Goal: Information Seeking & Learning: Learn about a topic

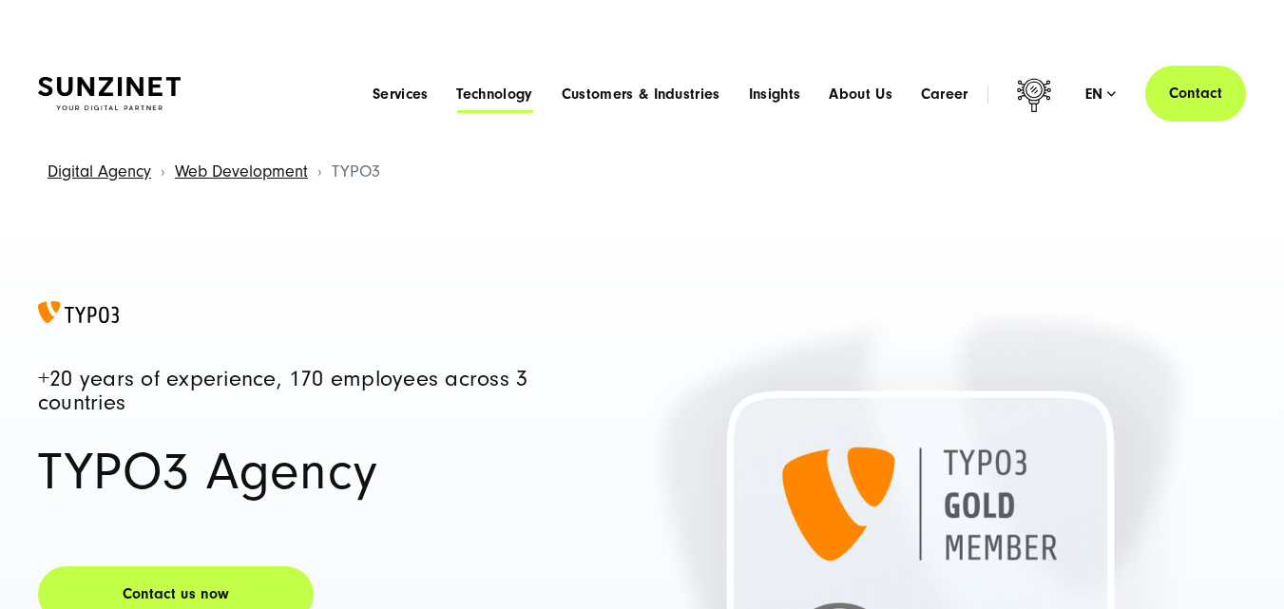
click at [486, 95] on span "Technology" at bounding box center [494, 94] width 76 height 19
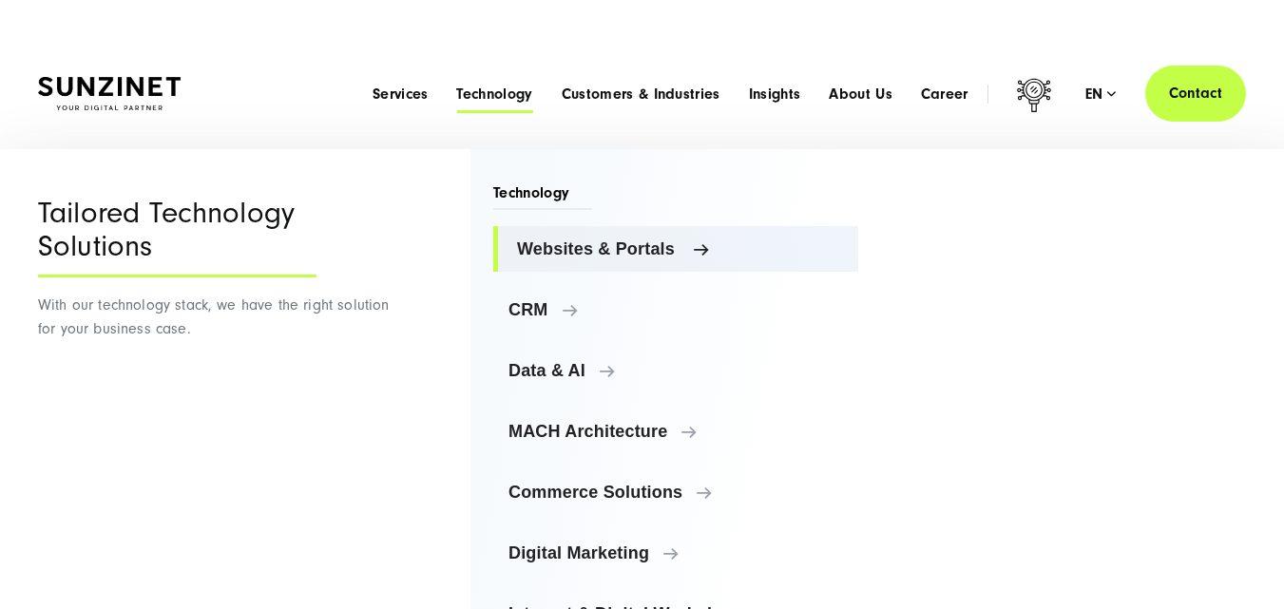
click at [541, 244] on span "Websites & Portals" at bounding box center [680, 248] width 326 height 19
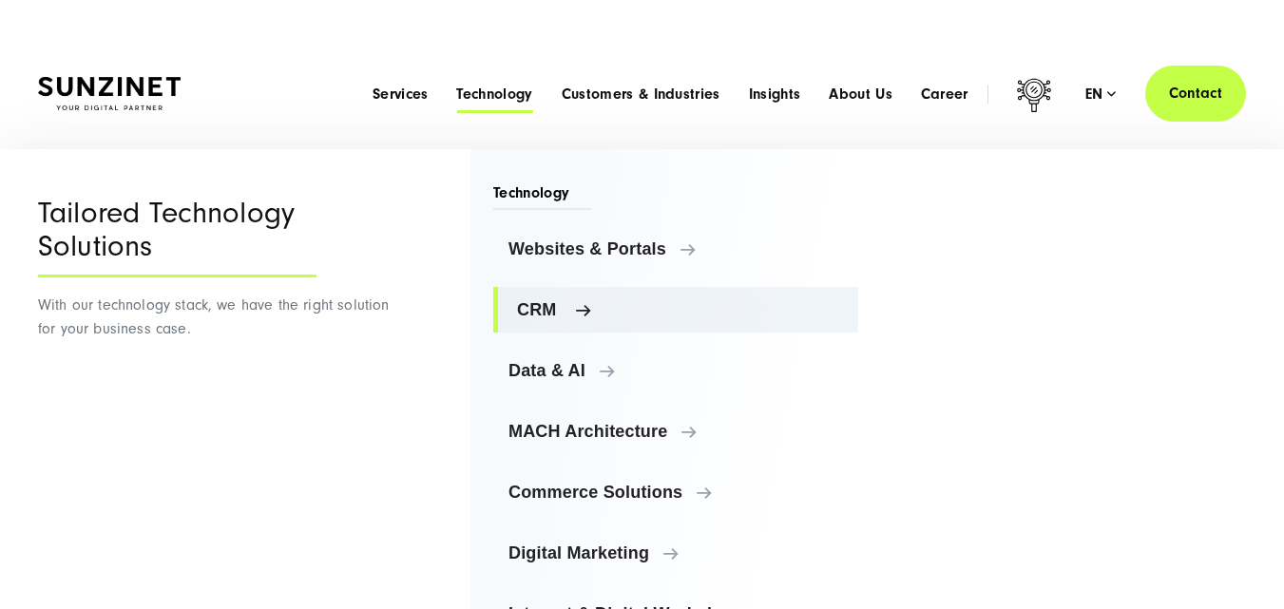
click at [576, 307] on span "CRM" at bounding box center [680, 309] width 326 height 19
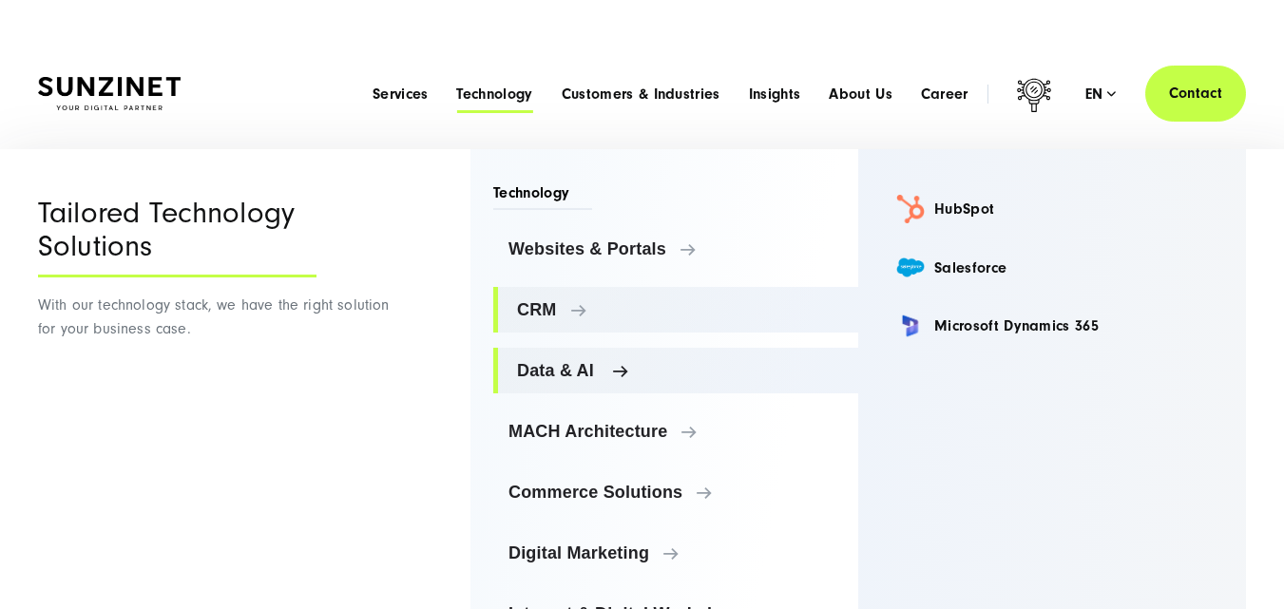
click at [582, 360] on link "Data & AI" at bounding box center [675, 371] width 365 height 46
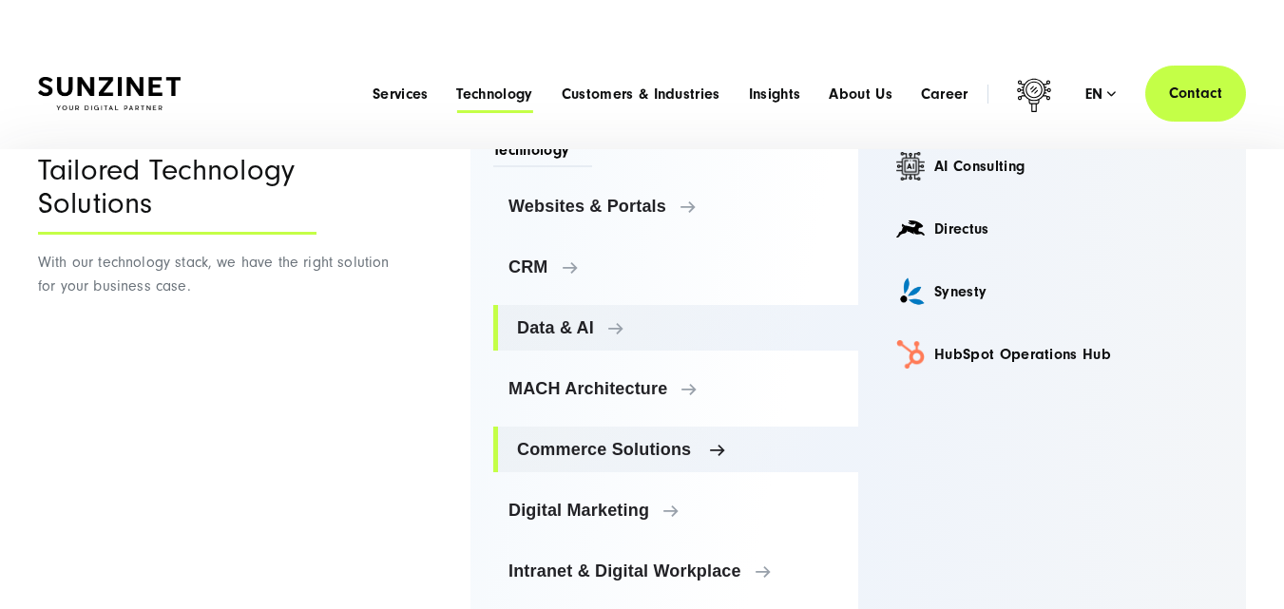
click at [626, 451] on span "Commerce Solutions" at bounding box center [680, 449] width 326 height 19
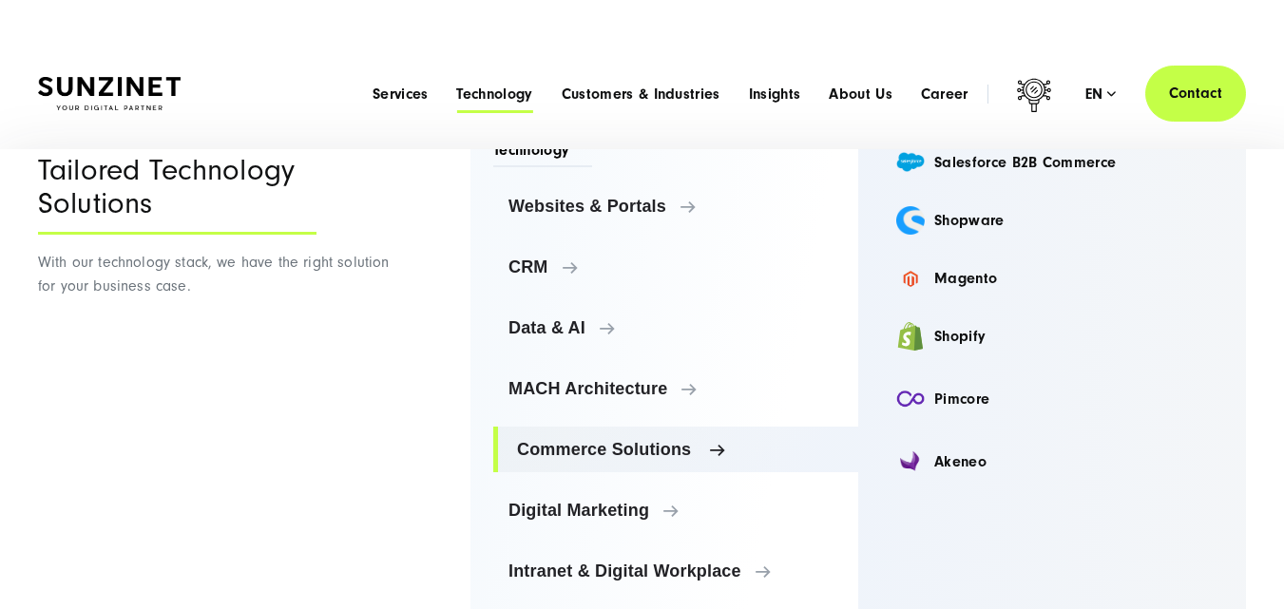
scroll to position [42, 0]
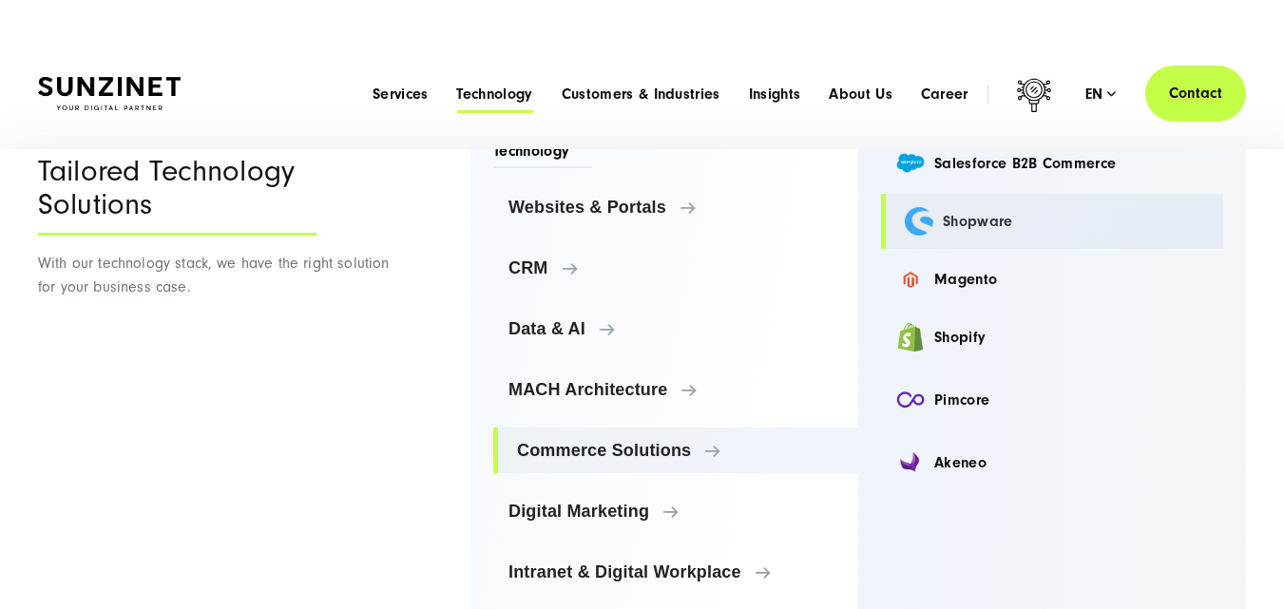
click at [944, 229] on link "Shopware" at bounding box center [1052, 221] width 342 height 55
